Goal: Task Accomplishment & Management: Complete application form

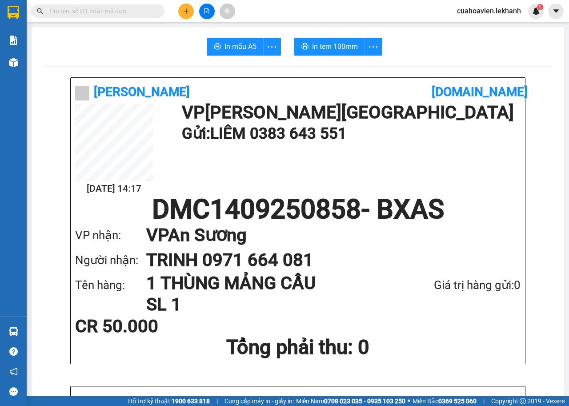
click at [186, 9] on icon "plus" at bounding box center [186, 10] width 0 height 5
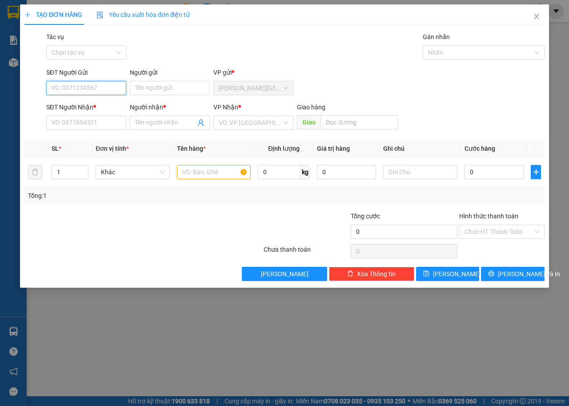
click at [93, 87] on input "SĐT Người Gửi" at bounding box center [86, 88] width 80 height 14
type input "0979656977"
click at [151, 91] on input "Người gửi" at bounding box center [170, 88] width 80 height 14
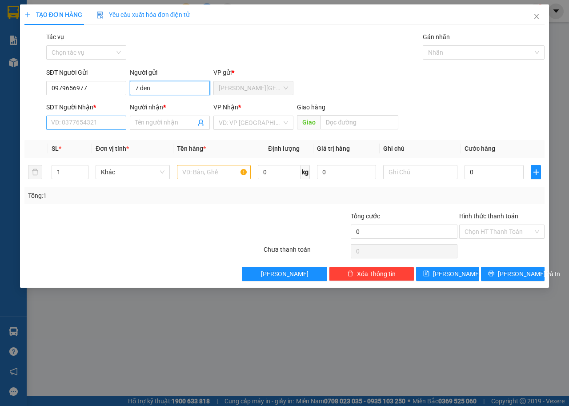
type input "7 đen"
click at [74, 121] on input "SĐT Người Nhận *" at bounding box center [86, 122] width 80 height 14
type input "0945701112"
click at [155, 125] on input "Người nhận *" at bounding box center [165, 123] width 60 height 10
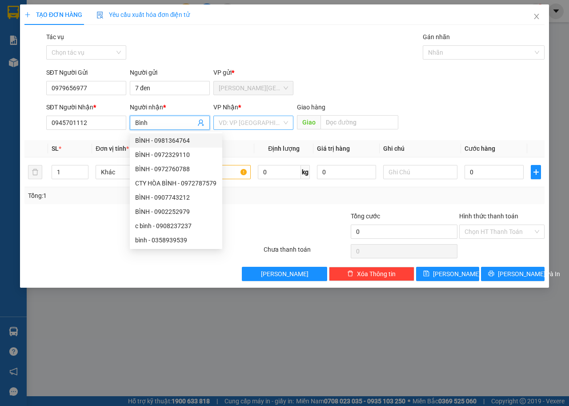
type input "Bình"
click at [271, 123] on input "search" at bounding box center [250, 122] width 63 height 13
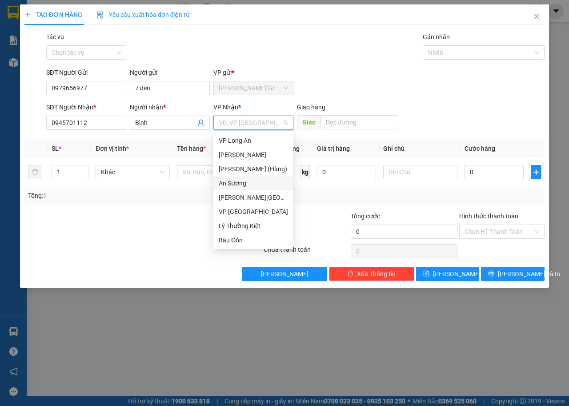
click at [241, 186] on div "An Sương" at bounding box center [253, 183] width 69 height 10
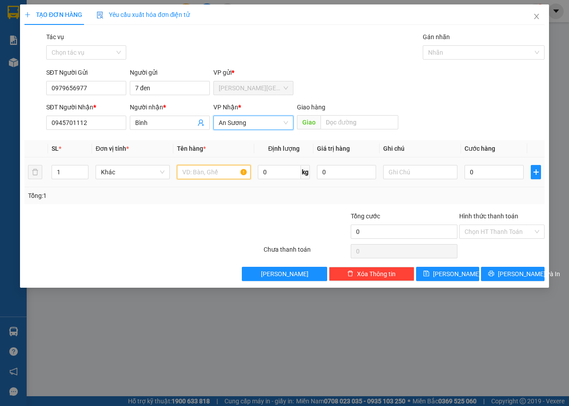
click at [222, 178] on input "text" at bounding box center [214, 172] width 74 height 14
type input "1 bịch đồ"
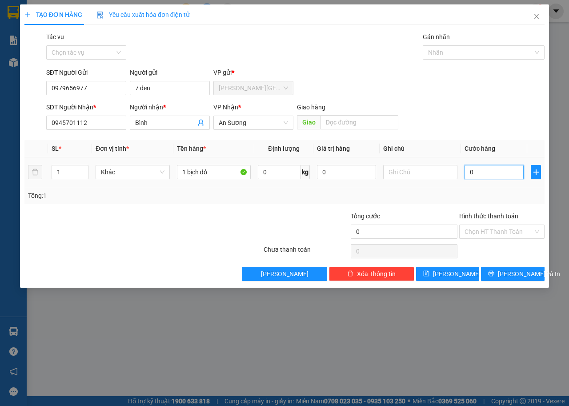
click at [488, 175] on input "0" at bounding box center [493, 172] width 59 height 14
type input "3"
type input "30"
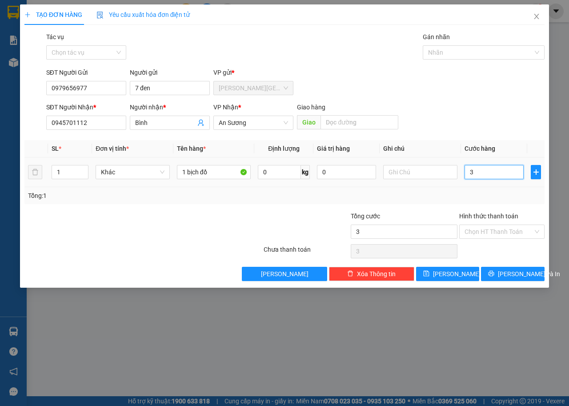
type input "30"
type input "300"
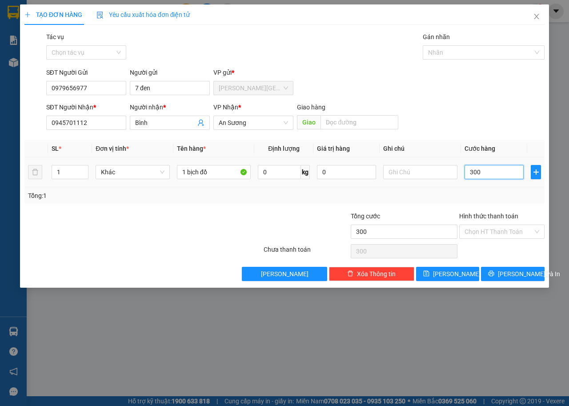
type input "3.000"
type input "30.000"
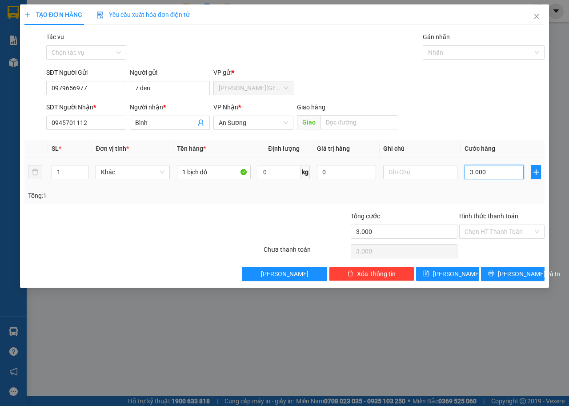
type input "30.000"
click at [506, 233] on input "Hình thức thanh toán" at bounding box center [498, 231] width 68 height 13
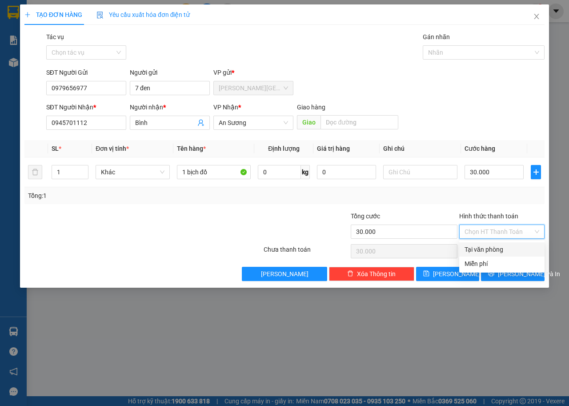
click at [493, 246] on div "Tại văn phòng" at bounding box center [501, 249] width 75 height 10
type input "0"
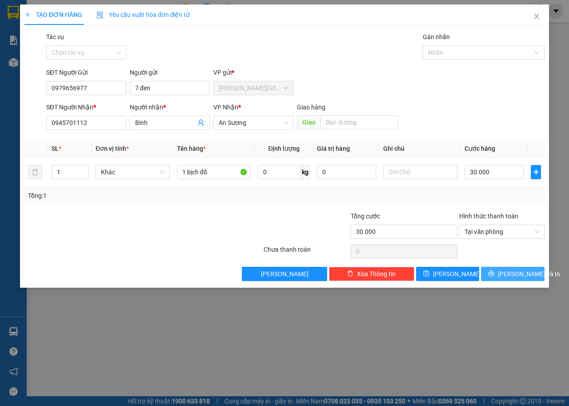
click at [498, 270] on button "Lưu và In" at bounding box center [513, 274] width 64 height 14
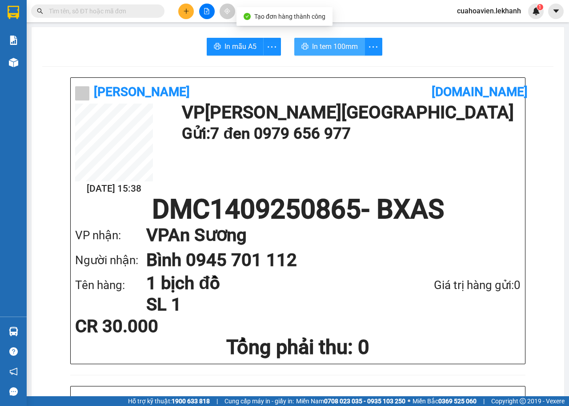
click at [322, 47] on span "In tem 100mm" at bounding box center [335, 46] width 46 height 11
